Goal: Complete application form

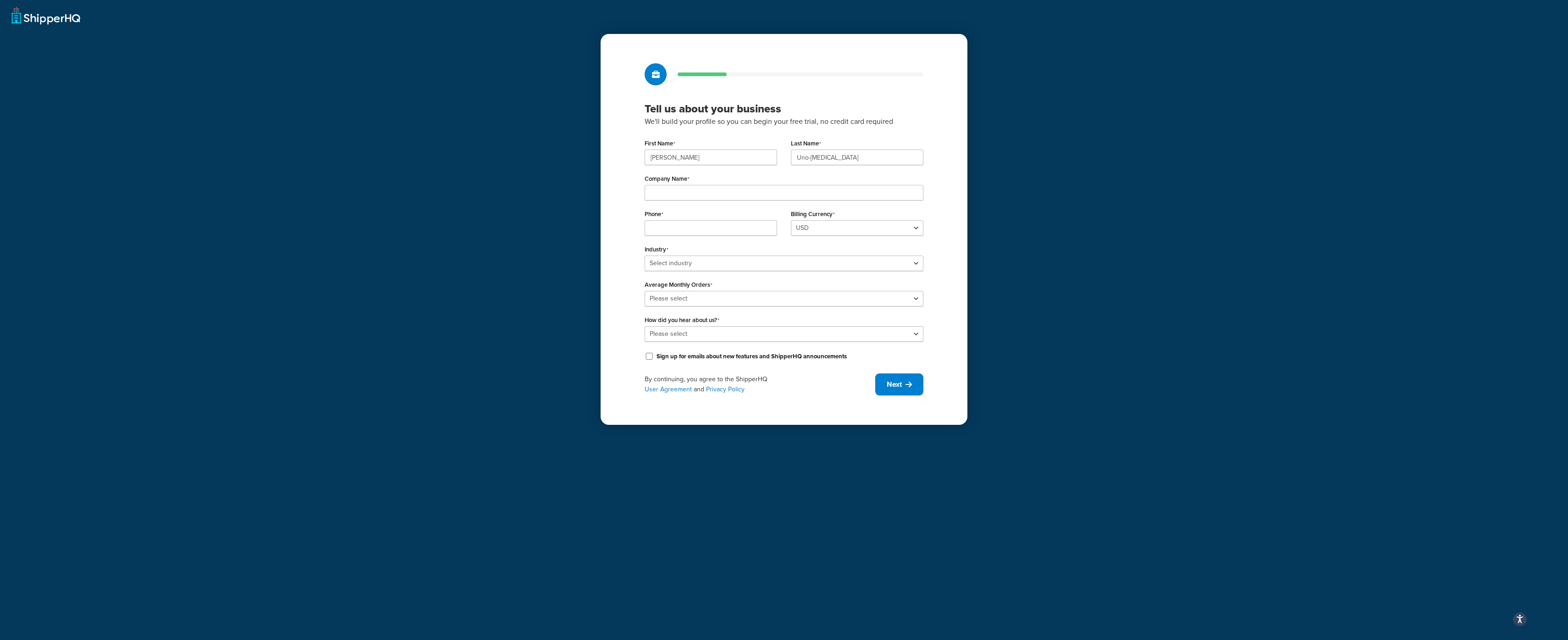
click at [195, 167] on div "Tell us about your business We'll build your profile so you can begin your free…" at bounding box center [784, 320] width 1568 height 640
click at [535, 250] on div "Tell us about your business We'll build your profile so you can begin your free…" at bounding box center [784, 320] width 1568 height 640
click at [446, 151] on div "Tell us about your business We'll build your profile so you can begin your free…" at bounding box center [784, 320] width 1568 height 640
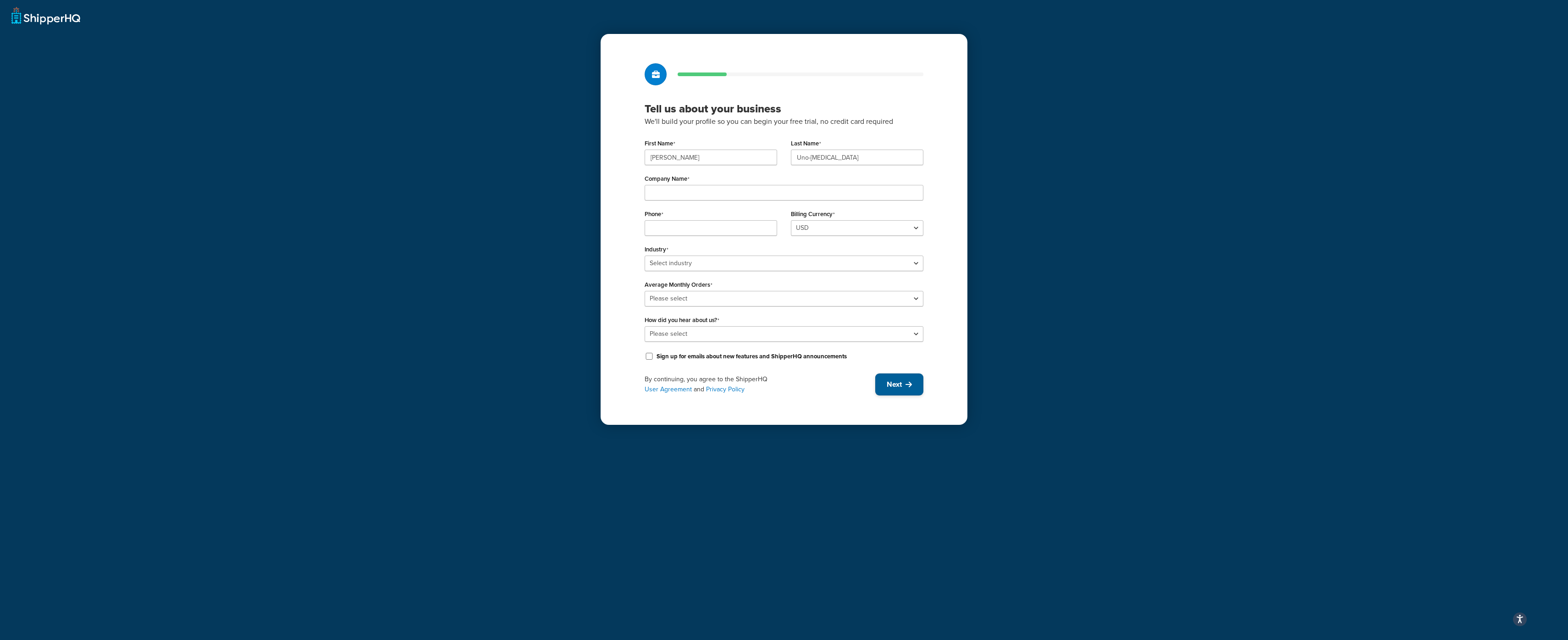
click at [888, 376] on button "Next" at bounding box center [899, 384] width 48 height 22
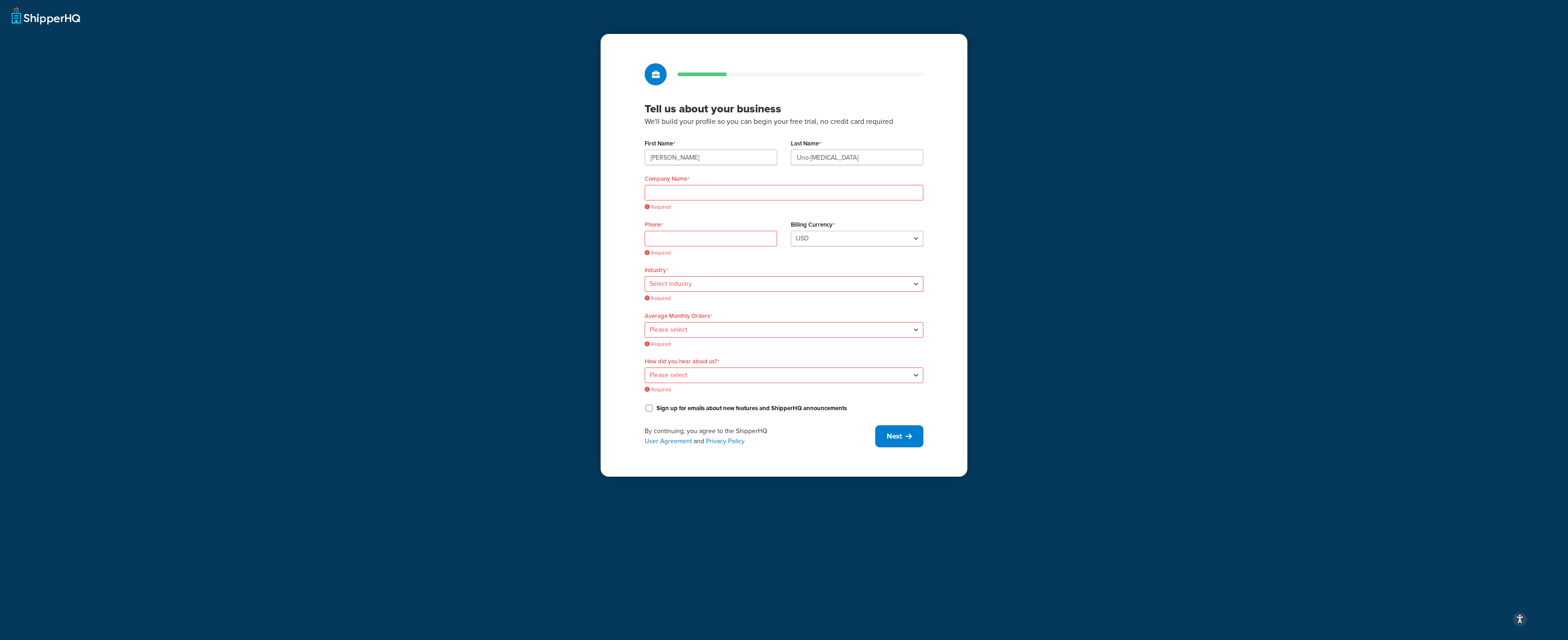
click at [1065, 106] on div "Tell us about your business We'll build your profile so you can begin your free…" at bounding box center [784, 320] width 1568 height 640
click at [494, 87] on div "Tell us about your business We'll build your profile so you can begin your free…" at bounding box center [784, 320] width 1568 height 640
drag, startPoint x: 494, startPoint y: 87, endPoint x: 154, endPoint y: 13, distance: 348.0
click at [493, 87] on div "Tell us about your business We'll build your profile so you can begin your free…" at bounding box center [784, 320] width 1568 height 640
click at [46, 14] on div "Tell us about your business We'll build your profile so you can begin your free…" at bounding box center [784, 320] width 1568 height 640
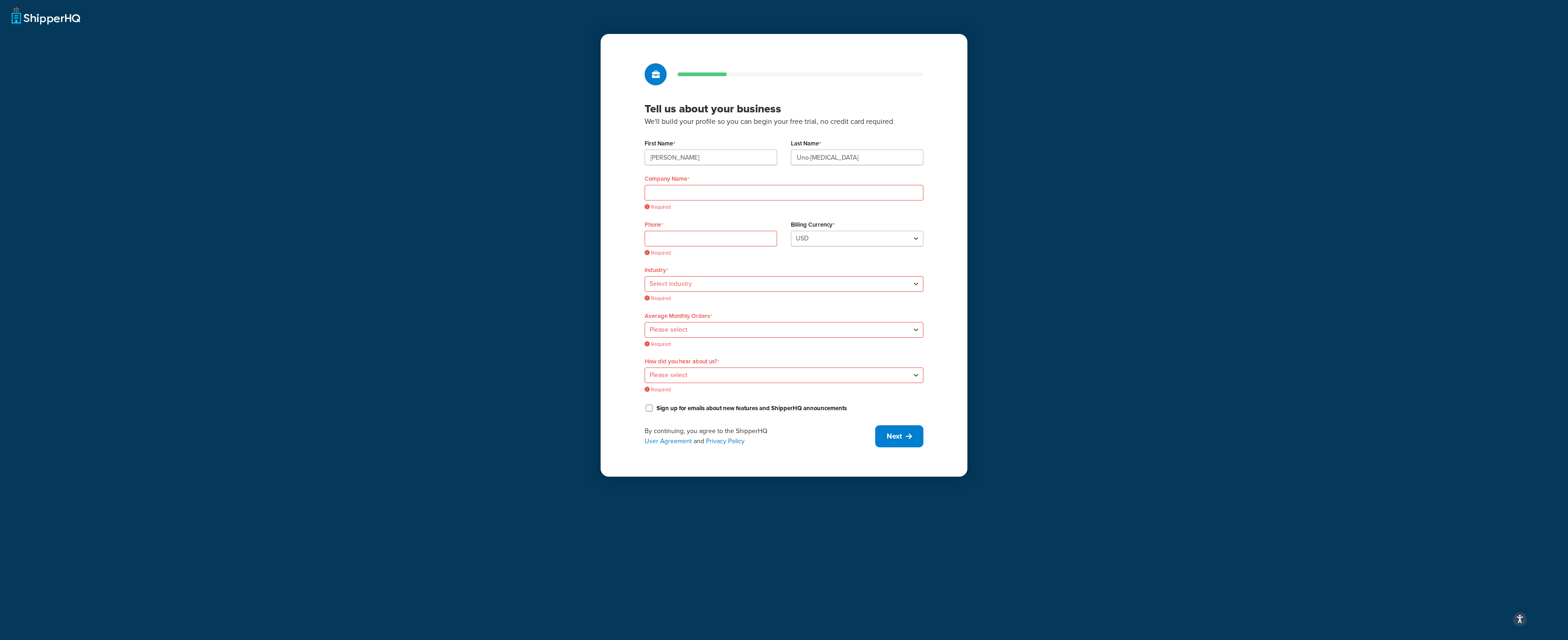
click at [42, 17] on div "Tell us about your business We'll build your profile so you can begin your free…" at bounding box center [784, 320] width 1568 height 640
click at [1, 18] on div "Tell us about your business We'll build your profile so you can begin your free…" at bounding box center [784, 320] width 1568 height 640
click at [23, 20] on div "Tell us about your business We'll build your profile so you can begin your free…" at bounding box center [784, 320] width 1568 height 640
